Goal: Task Accomplishment & Management: Complete application form

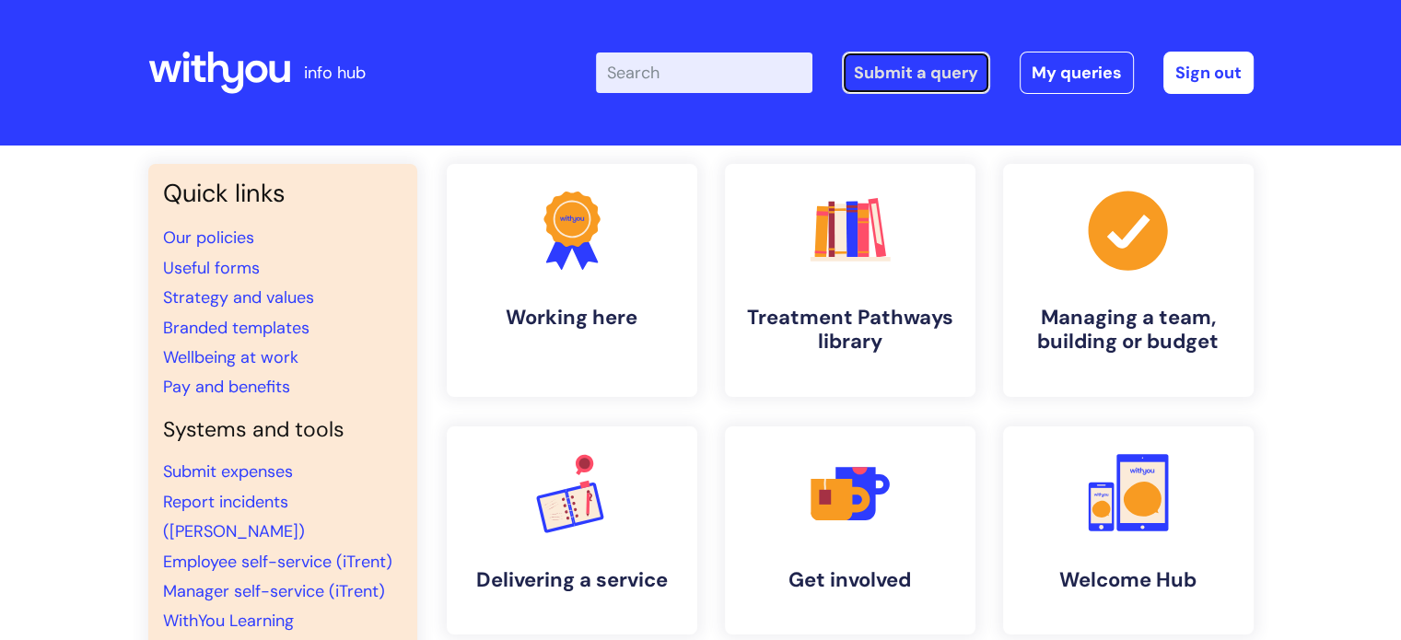
click at [966, 86] on link "Submit a query" at bounding box center [916, 73] width 148 height 42
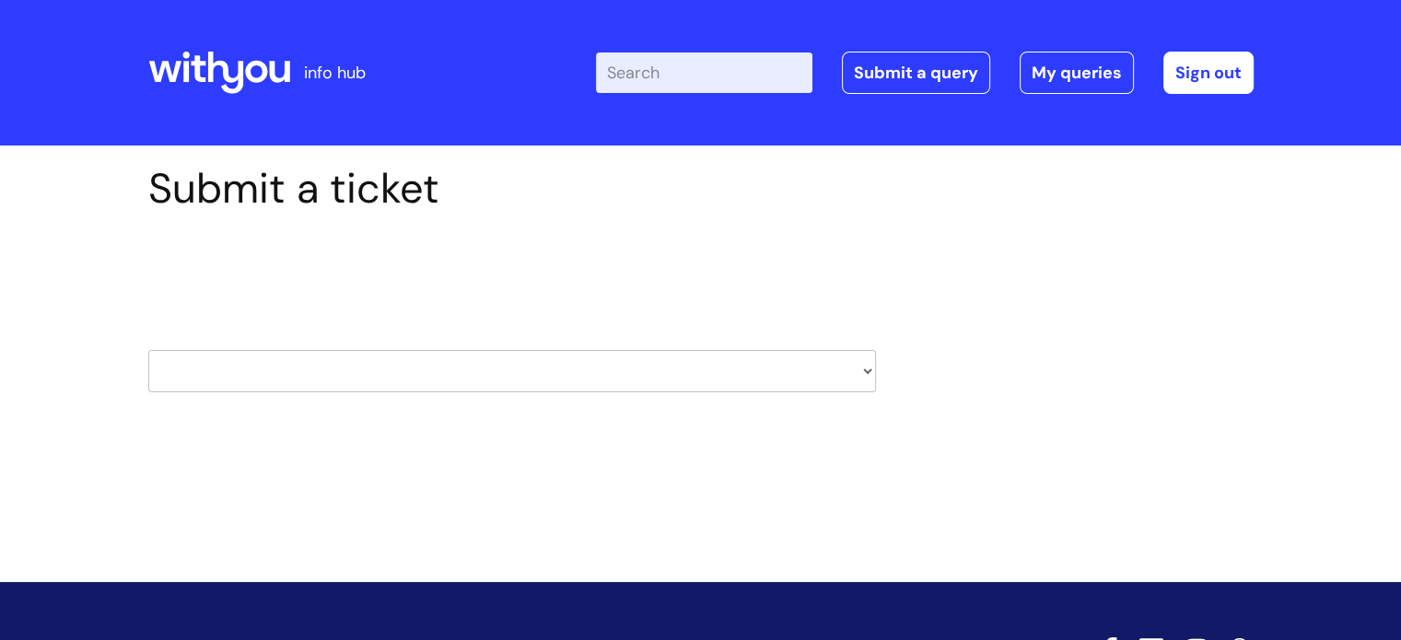
click at [300, 372] on select "HR / People IT and Support Clinical Drug Alerts Finance Accounts Data Support T…" at bounding box center [511, 371] width 727 height 42
select select "it_and_support"
click at [148, 350] on select "HR / People IT and Support Clinical Drug Alerts Finance Accounts Data Support T…" at bounding box center [511, 371] width 727 height 42
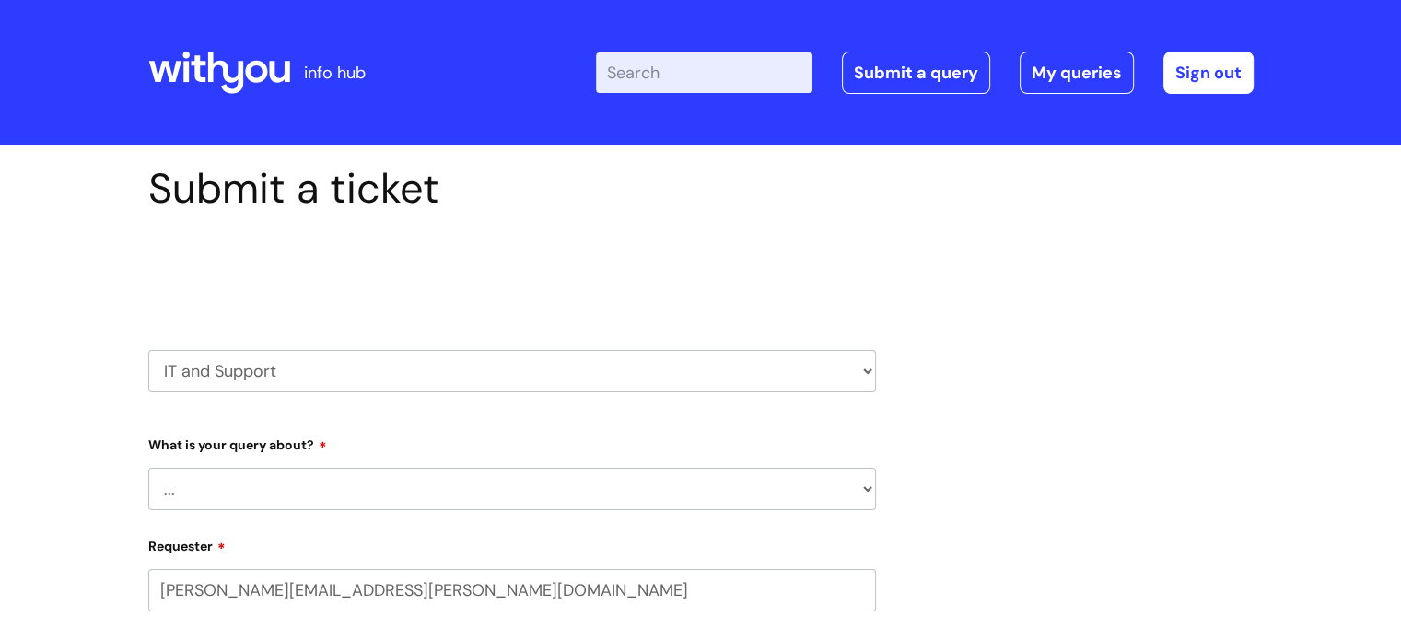
select select "80004418364"
click at [302, 454] on div "What is your query about? ... Mobile Phone Reset & MFA Accounts, Starters and L…" at bounding box center [511, 469] width 727 height 81
click at [297, 487] on select "... Mobile Phone Reset & MFA Accounts, Starters and Leavers IT Hardware issue I…" at bounding box center [511, 489] width 727 height 42
click at [148, 468] on select "... Mobile Phone Reset & MFA Accounts, Starters and Leavers IT Hardware issue I…" at bounding box center [511, 489] width 727 height 42
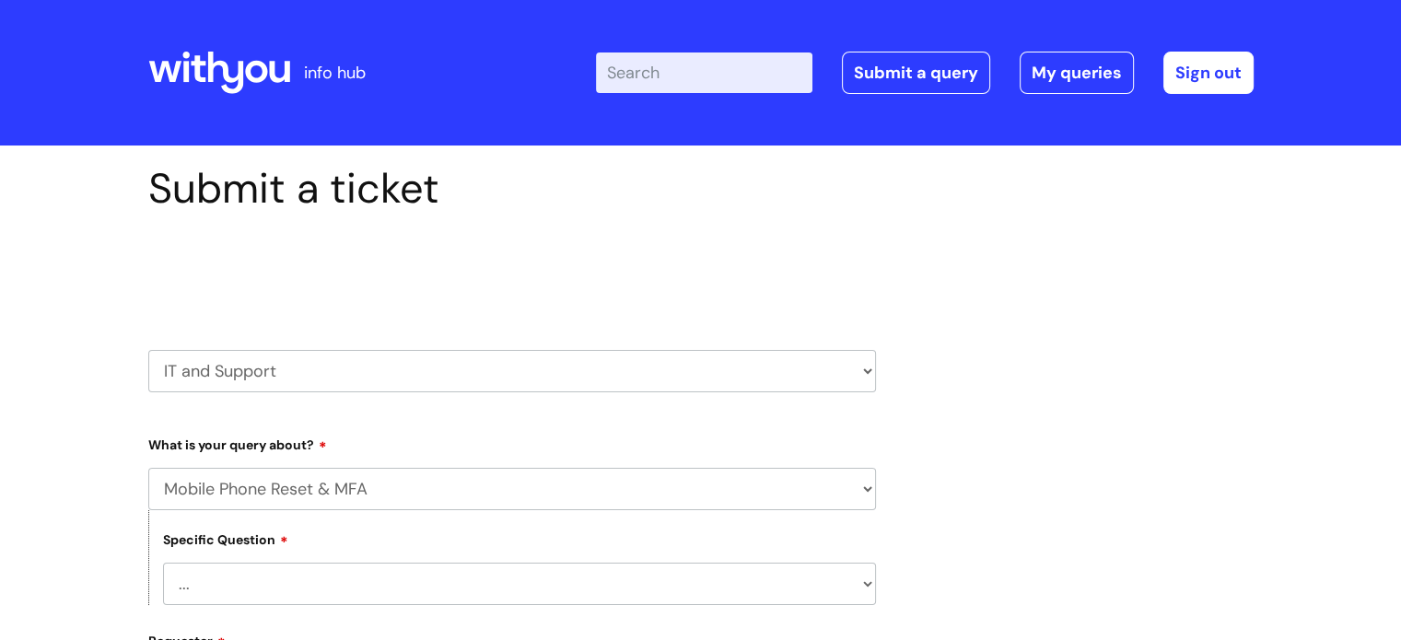
scroll to position [184, 0]
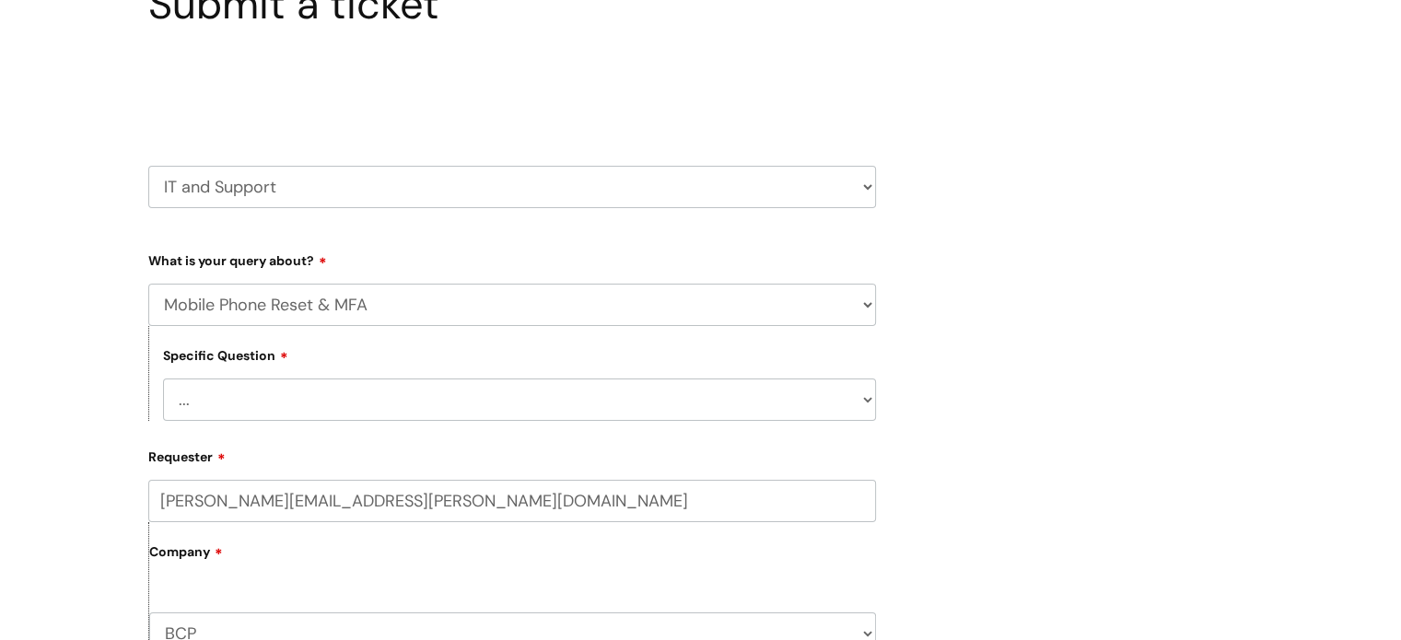
click at [380, 313] on select "... Mobile Phone Reset & MFA Accounts, Starters and Leavers IT Hardware issue I…" at bounding box center [511, 305] width 727 height 42
select select "IT Hardware issue"
click at [148, 284] on select "... Mobile Phone Reset & MFA Accounts, Starters and Leavers IT Hardware issue I…" at bounding box center [511, 305] width 727 height 42
click at [357, 391] on select "... I need a new or replacement ... I’m waiting for new or replacement hardware…" at bounding box center [519, 399] width 713 height 42
select select "I’m waiting for new or replacement hardware"
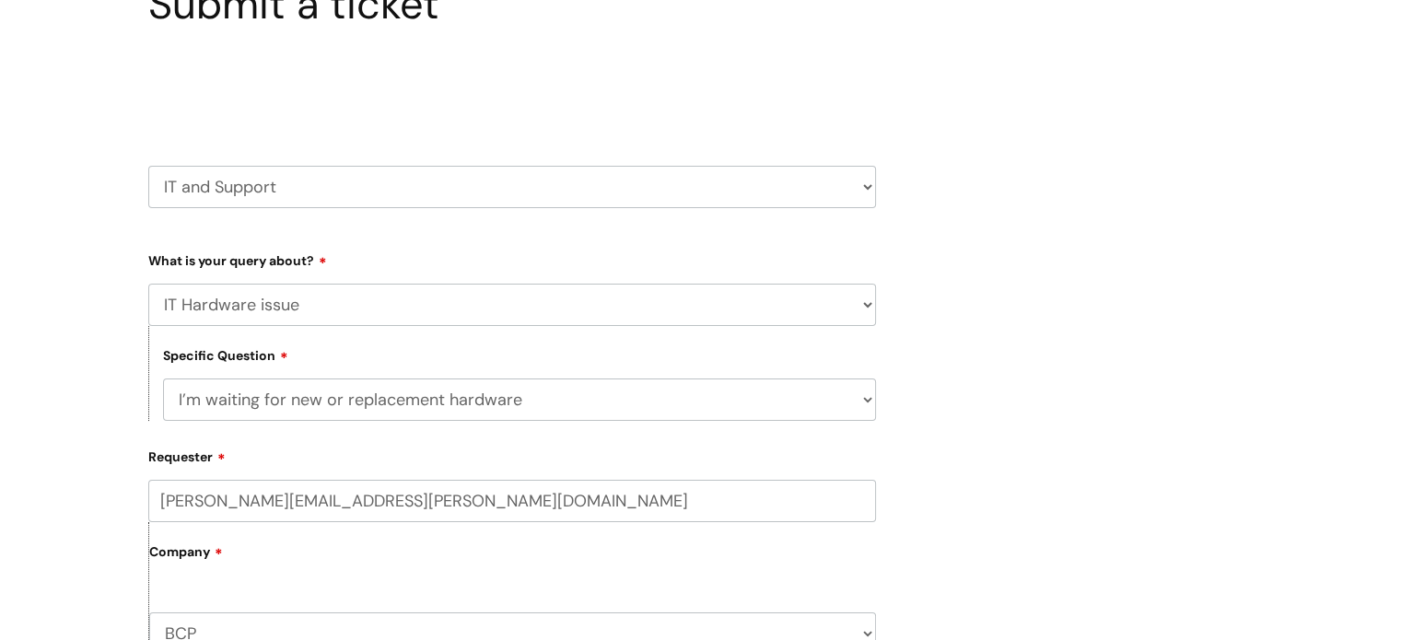
click at [163, 378] on select "... I need a new or replacement ... I’m waiting for new or replacement hardware…" at bounding box center [519, 399] width 713 height 42
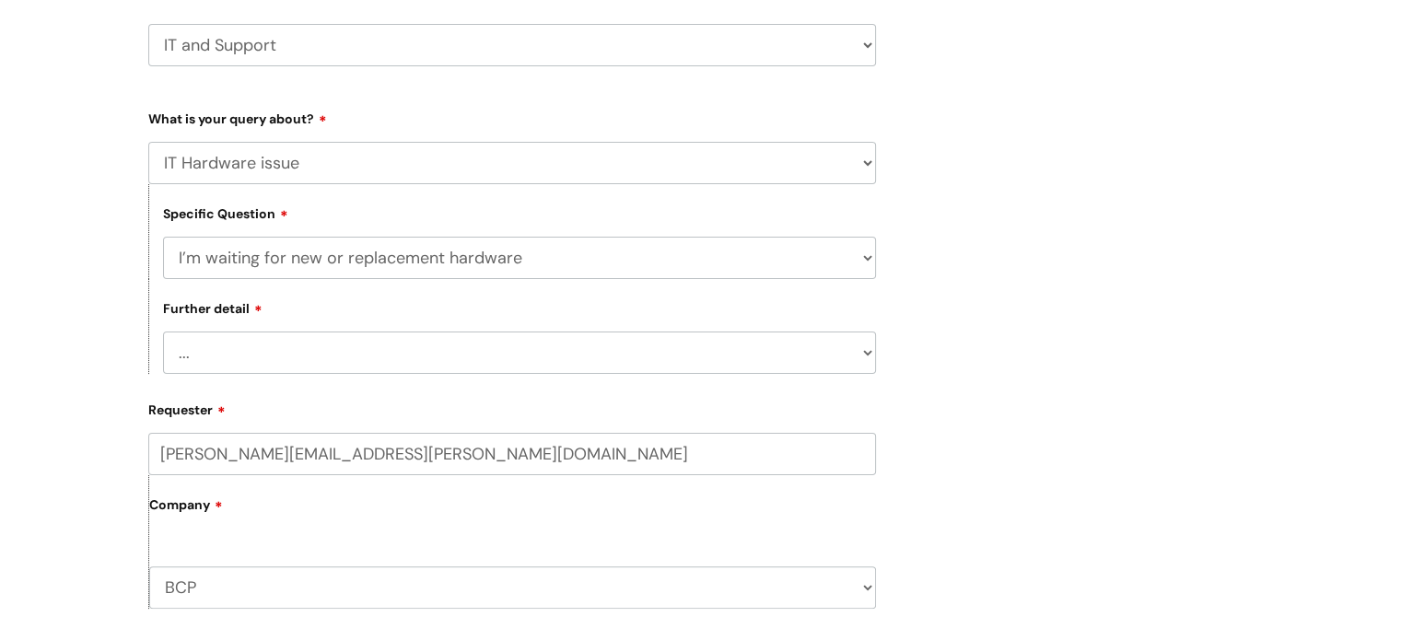
scroll to position [460, 0]
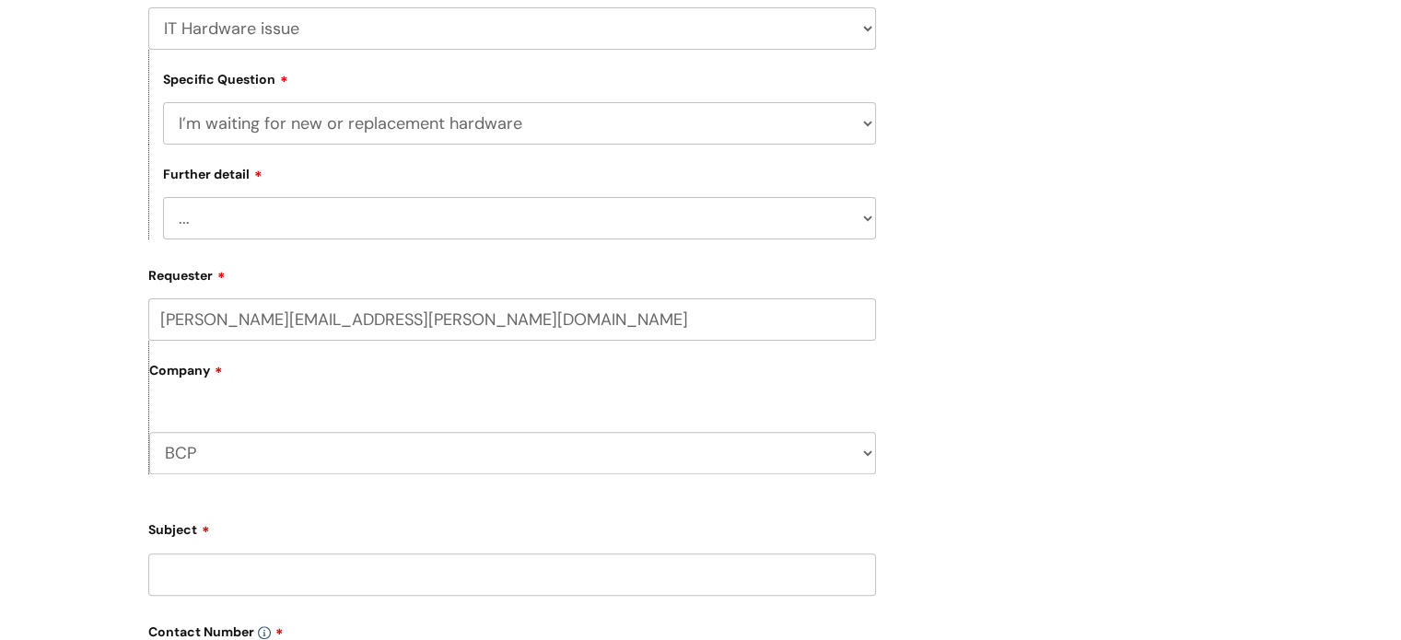
click at [320, 240] on form "Type Of Request ... Accounts (Finance) Alerts! (For clinical team) Data Protect…" at bounding box center [511, 522] width 727 height 1107
click at [319, 204] on select "... I’ve got a new starter - where is their equipment? Incorrect equipment has …" at bounding box center [519, 218] width 713 height 42
select select "I’ve got a new starter - where is their equipment?"
click at [163, 198] on select "... I’ve got a new starter - where is their equipment? Incorrect equipment has …" at bounding box center [519, 218] width 713 height 42
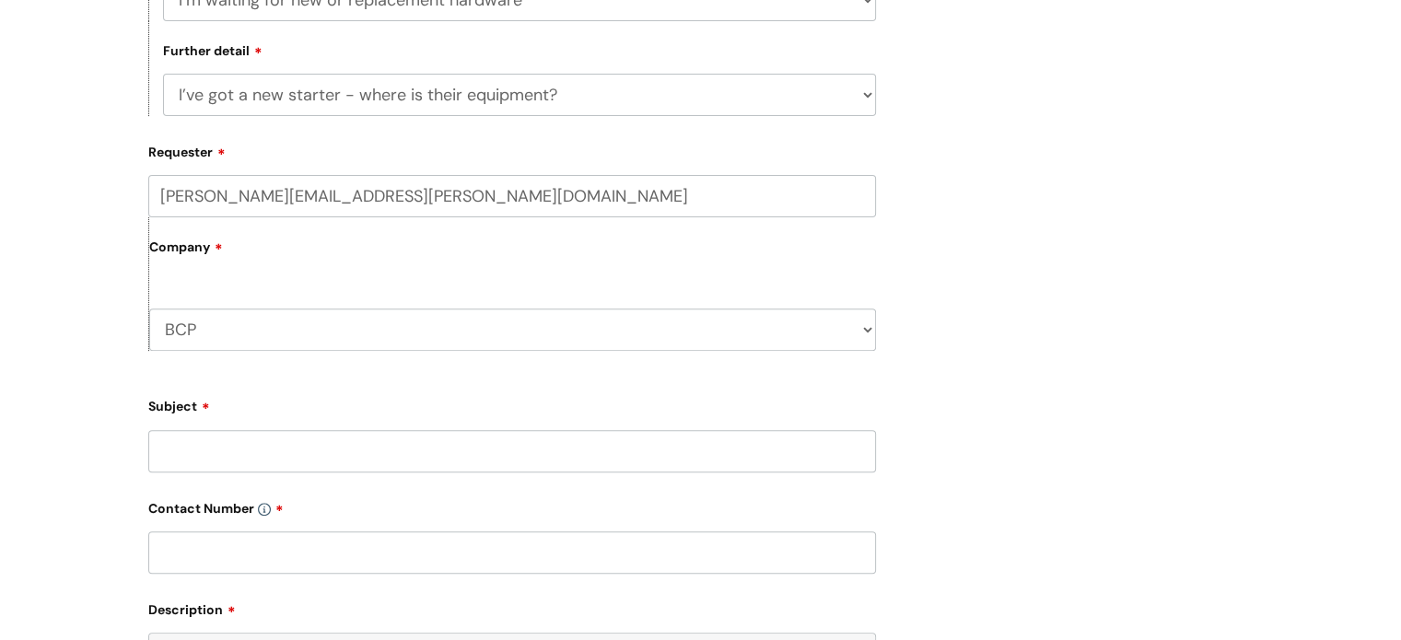
scroll to position [829, 0]
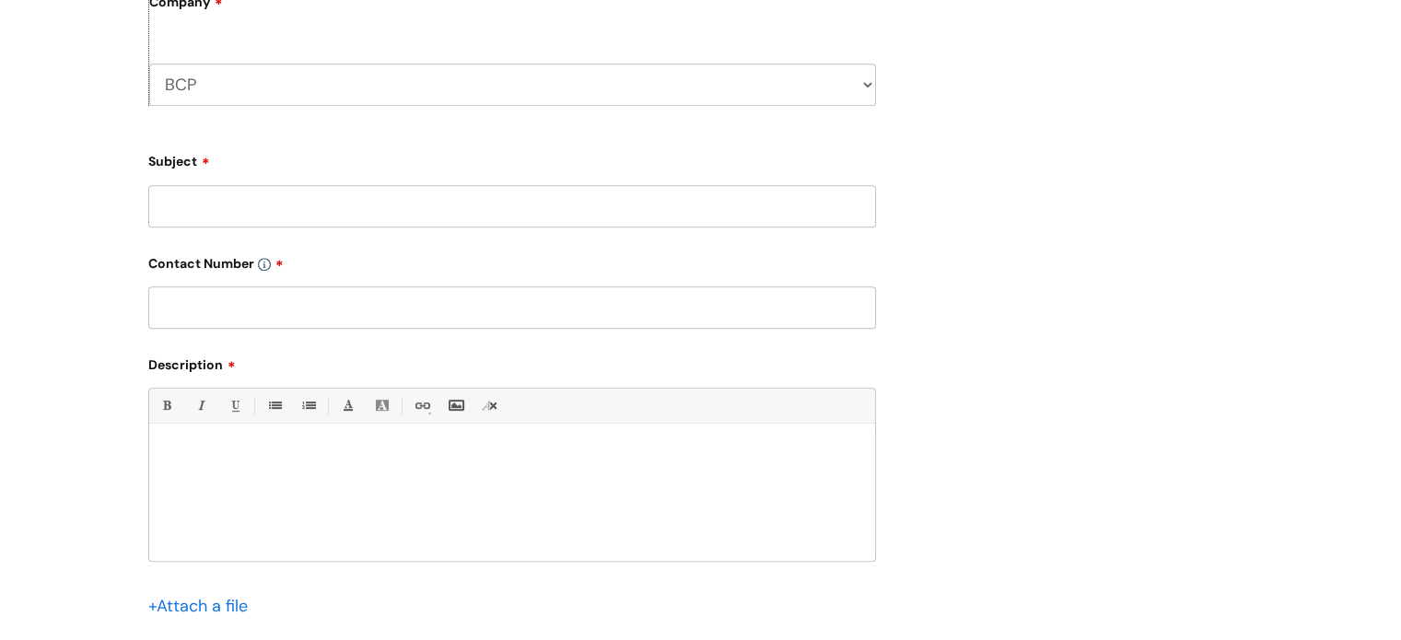
click at [306, 205] on input "Subject" at bounding box center [511, 206] width 727 height 42
type input "2 new agency workers"
click at [280, 294] on input "text" at bounding box center [511, 307] width 727 height 42
type input "07812703048"
click at [532, 477] on div at bounding box center [512, 497] width 726 height 127
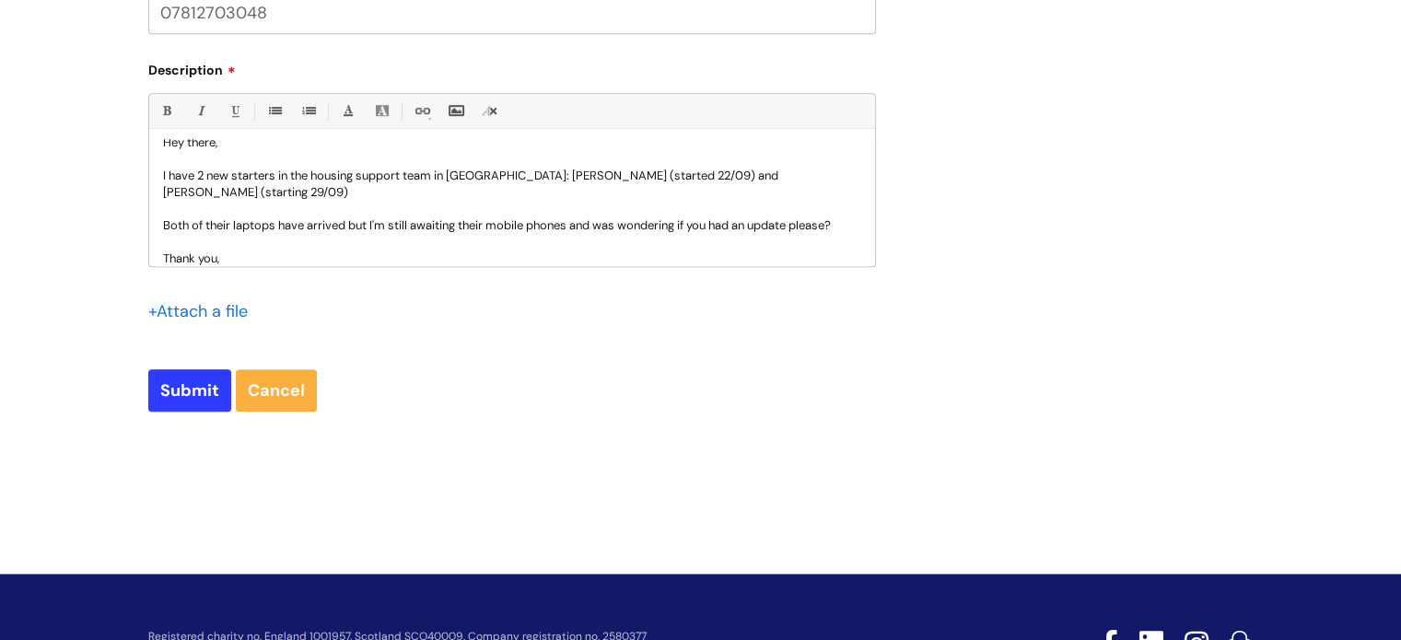
scroll to position [1205, 0]
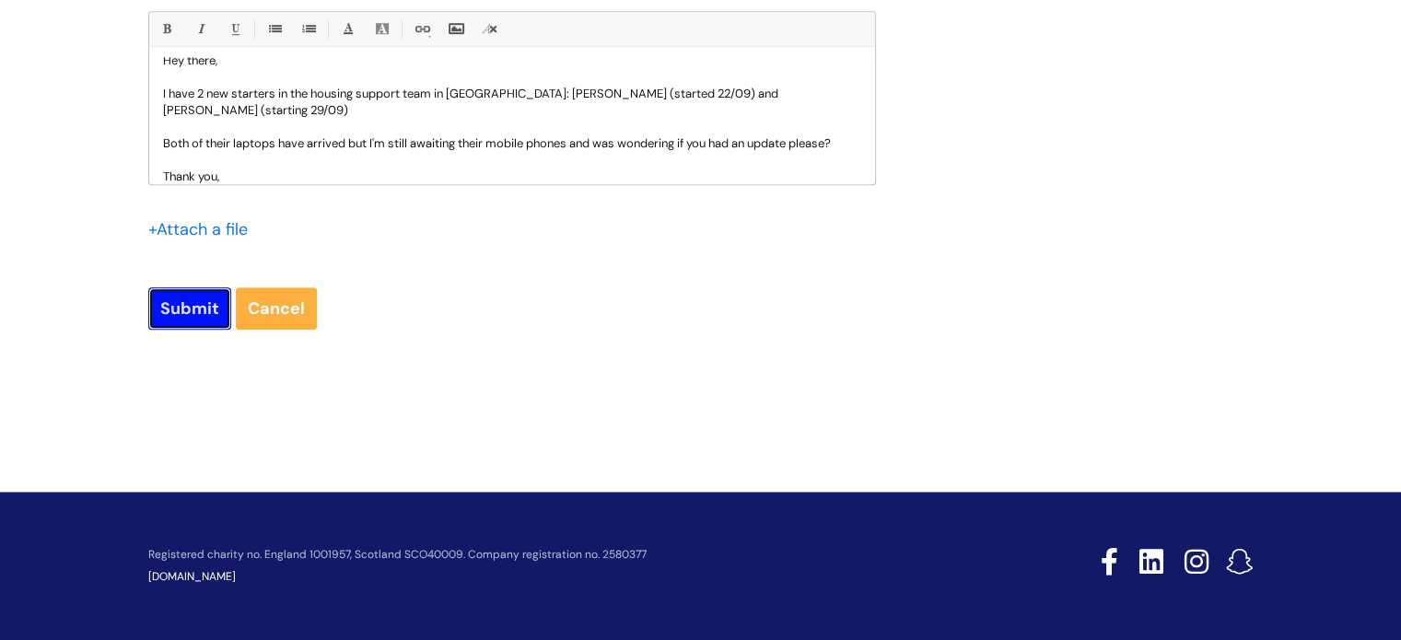
drag, startPoint x: 179, startPoint y: 306, endPoint x: 207, endPoint y: 306, distance: 28.5
click at [184, 306] on input "Submit" at bounding box center [189, 308] width 83 height 42
type input "Please Wait..."
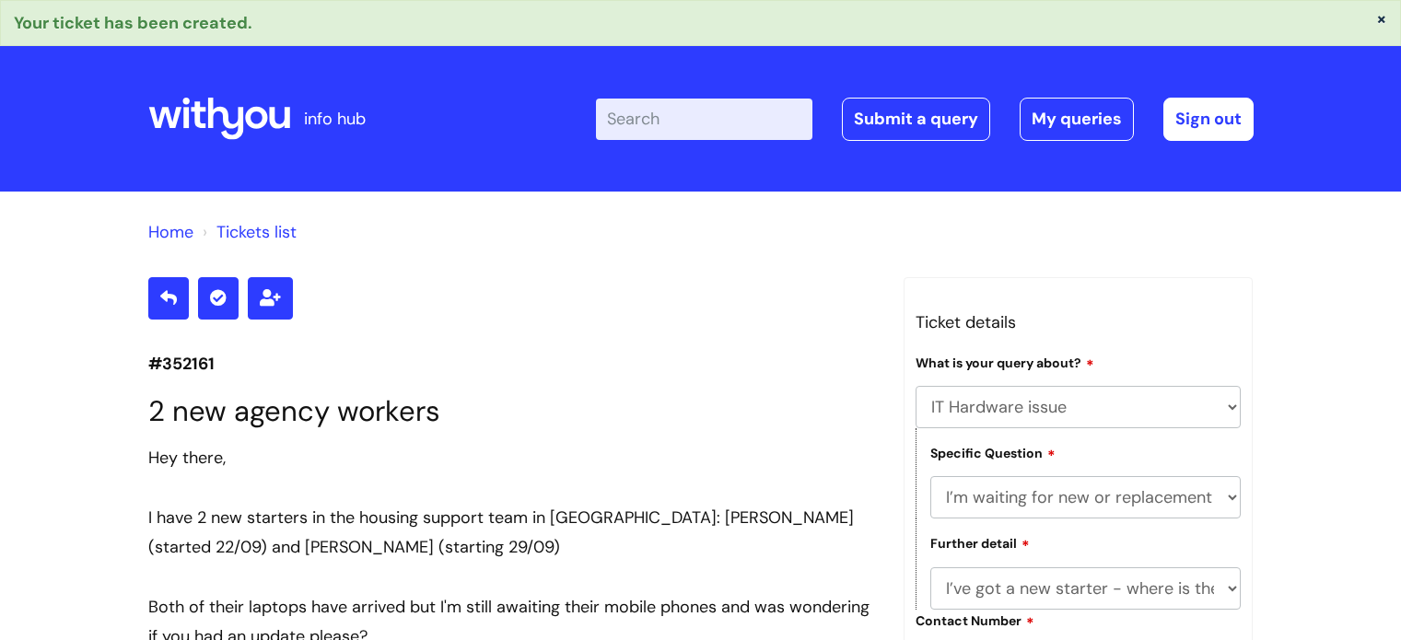
select select "IT Hardware issue"
select select "I’m waiting for new or replacement hardware"
select select "I’ve got a new starter - where is their equipment?"
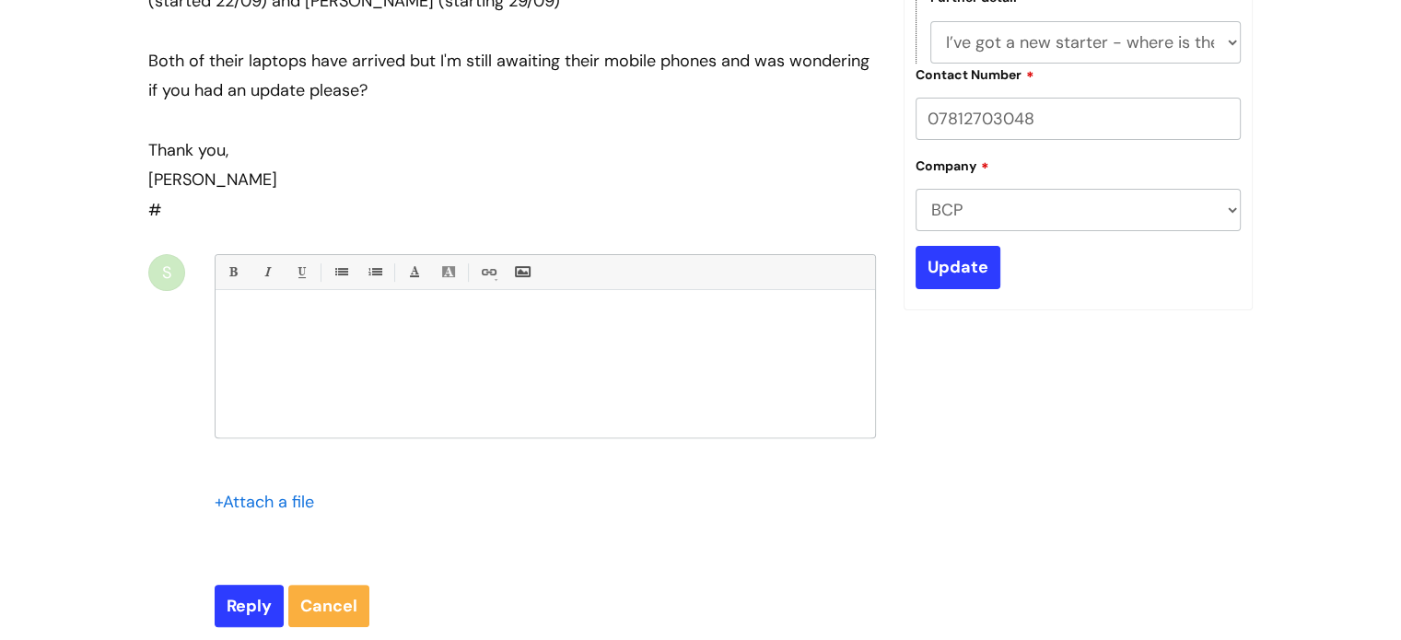
scroll to position [546, 0]
